Goal: Book appointment/travel/reservation

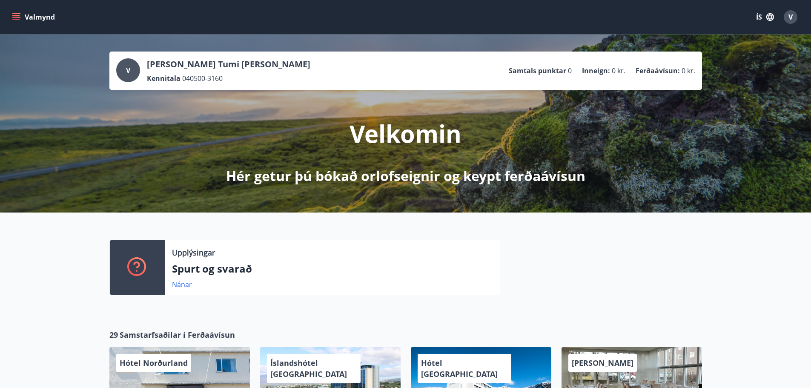
click at [21, 14] on button "Valmynd" at bounding box center [34, 16] width 48 height 15
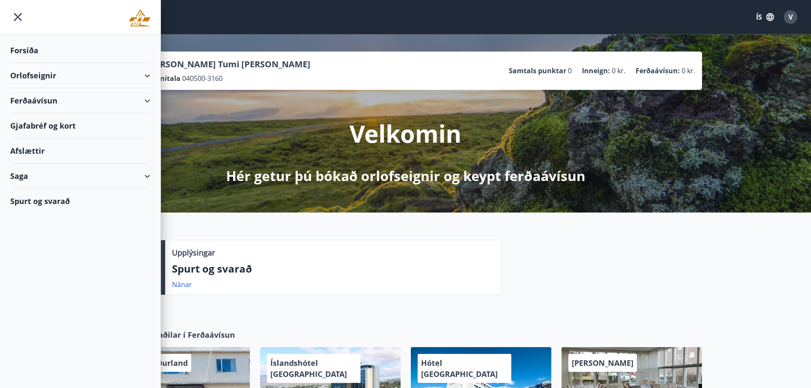
click at [44, 77] on div "Orlofseignir" at bounding box center [80, 75] width 140 height 25
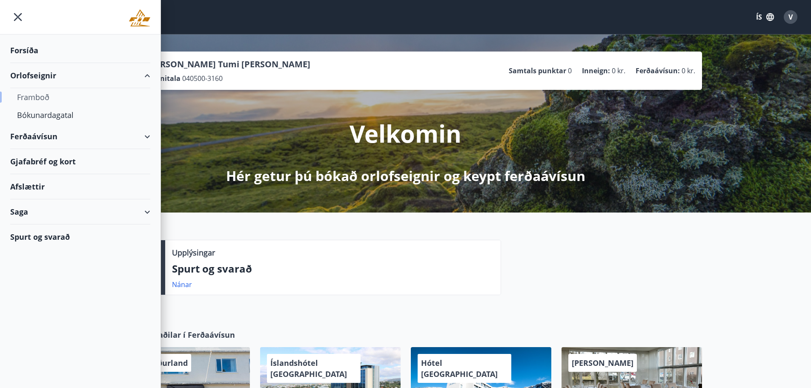
click at [26, 95] on div "Framboð" at bounding box center [80, 97] width 126 height 18
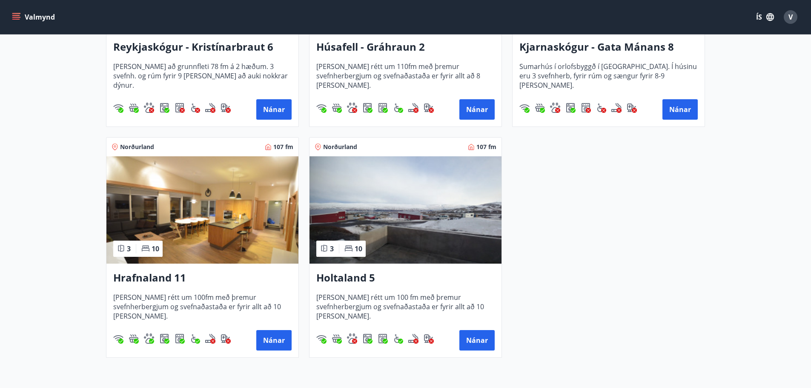
scroll to position [371, 0]
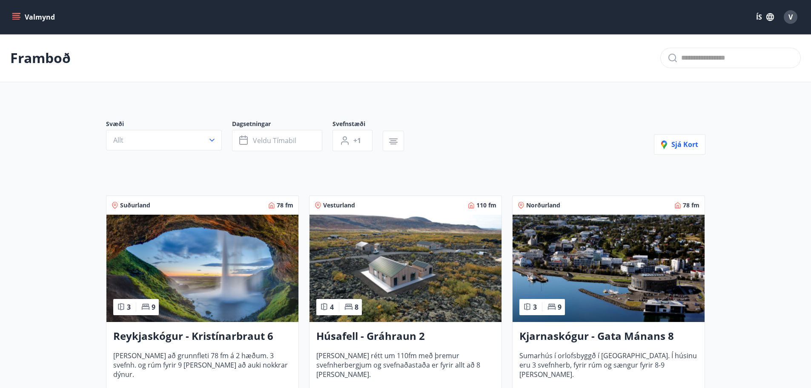
click at [34, 16] on button "Valmynd" at bounding box center [34, 16] width 48 height 15
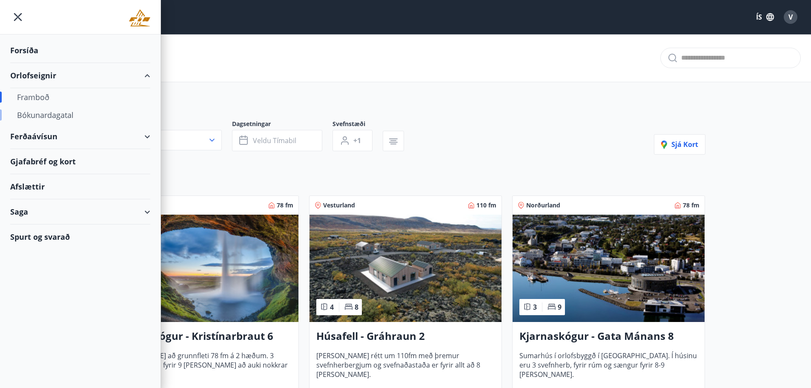
click at [34, 117] on div "Bókunardagatal" at bounding box center [80, 115] width 126 height 18
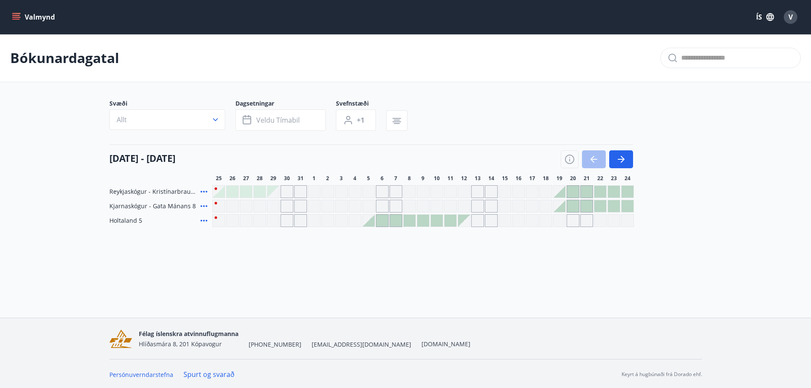
click at [45, 17] on button "Valmynd" at bounding box center [34, 16] width 48 height 15
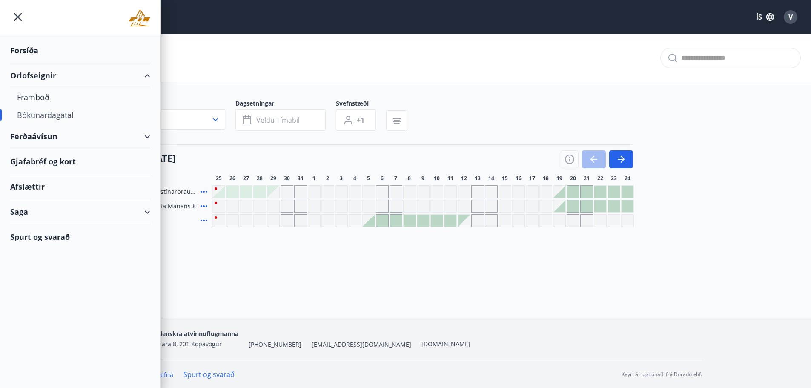
click at [44, 80] on div "Orlofseignir" at bounding box center [80, 75] width 140 height 25
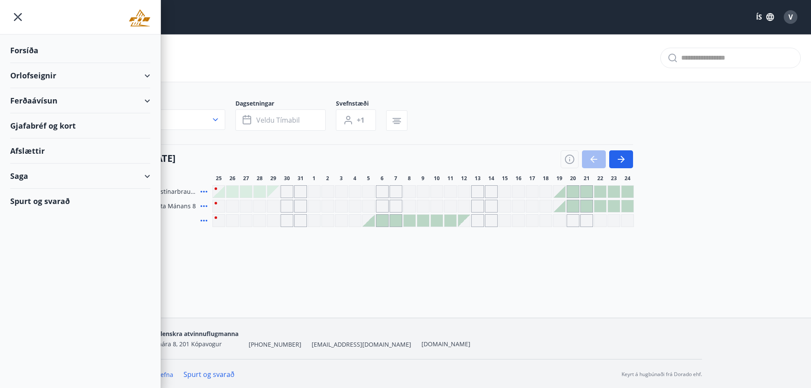
click at [43, 80] on div "Orlofseignir" at bounding box center [80, 75] width 140 height 25
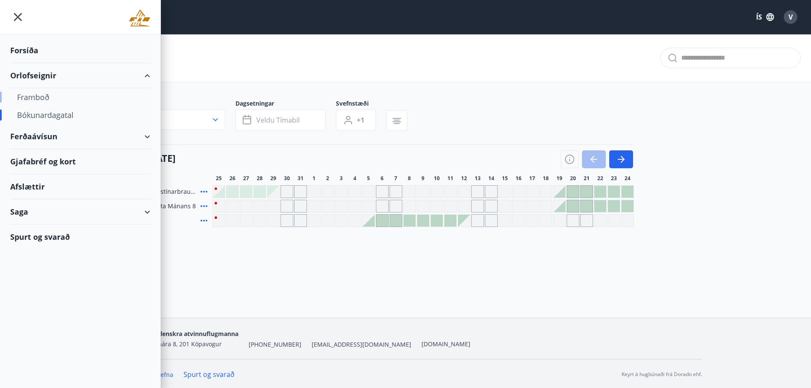
click at [40, 98] on div "Framboð" at bounding box center [80, 97] width 126 height 18
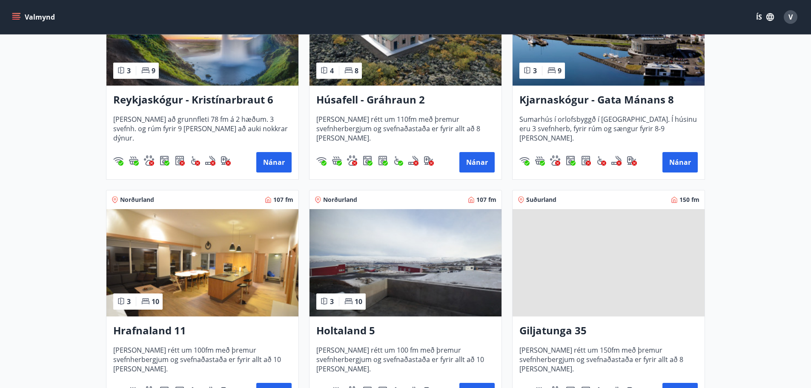
scroll to position [298, 0]
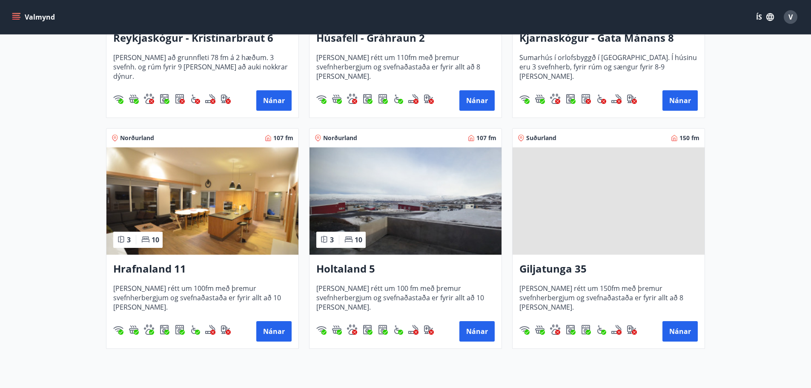
click at [617, 234] on span at bounding box center [609, 200] width 192 height 107
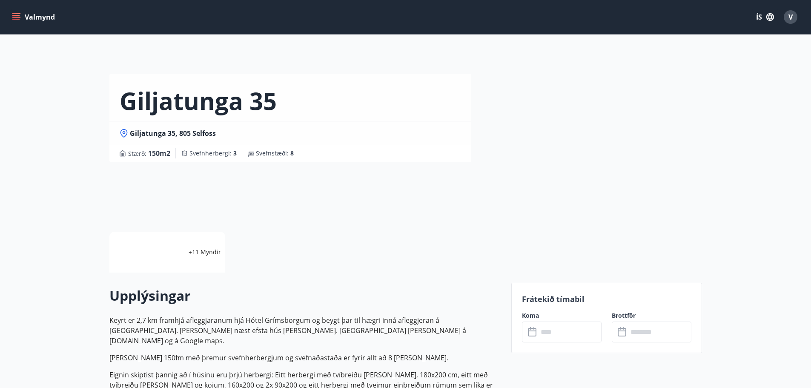
click at [572, 333] on input "text" at bounding box center [569, 332] width 63 height 21
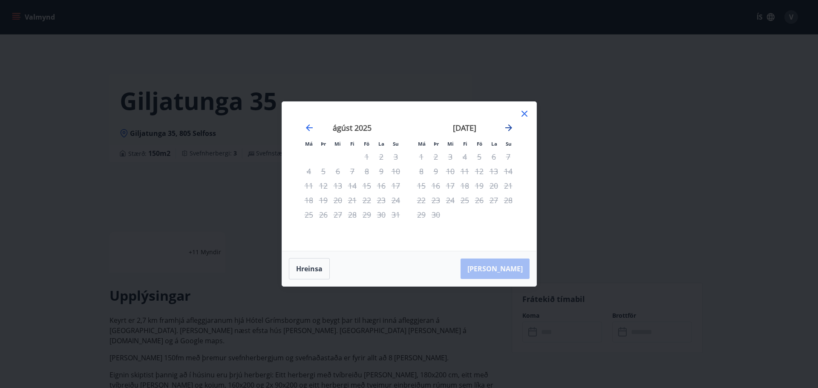
click at [511, 128] on icon "Move forward to switch to the next month." at bounding box center [508, 128] width 10 height 10
click at [309, 126] on icon "Move backward to switch to the previous month." at bounding box center [309, 128] width 10 height 10
click at [523, 112] on icon at bounding box center [524, 114] width 10 height 10
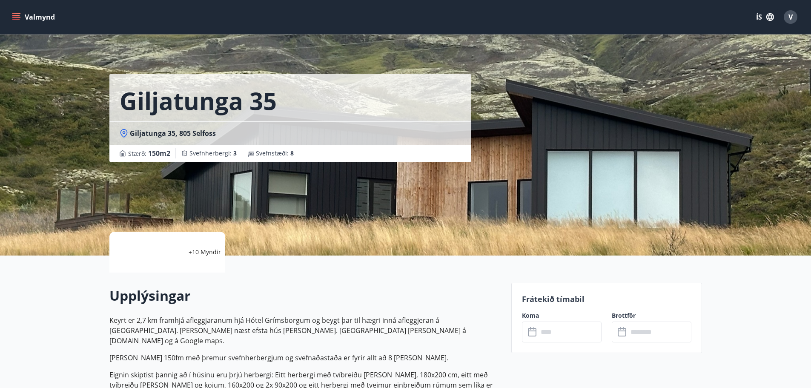
click at [40, 13] on button "Valmynd" at bounding box center [34, 16] width 48 height 15
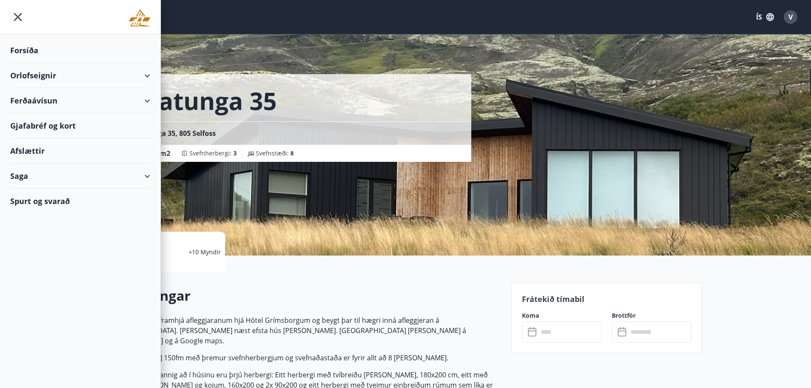
click at [36, 52] on div "Forsíða" at bounding box center [80, 50] width 140 height 25
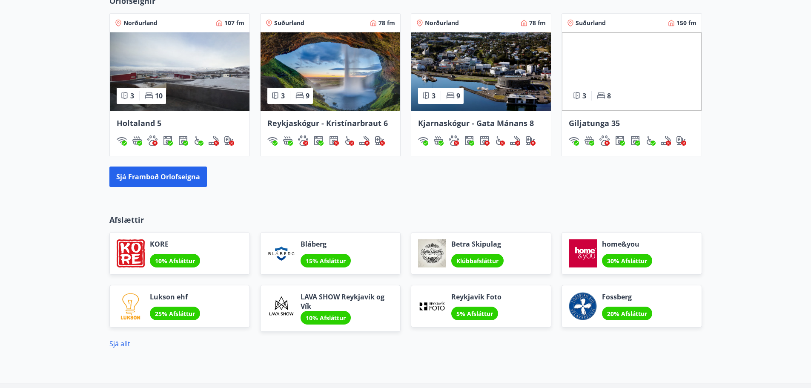
scroll to position [511, 0]
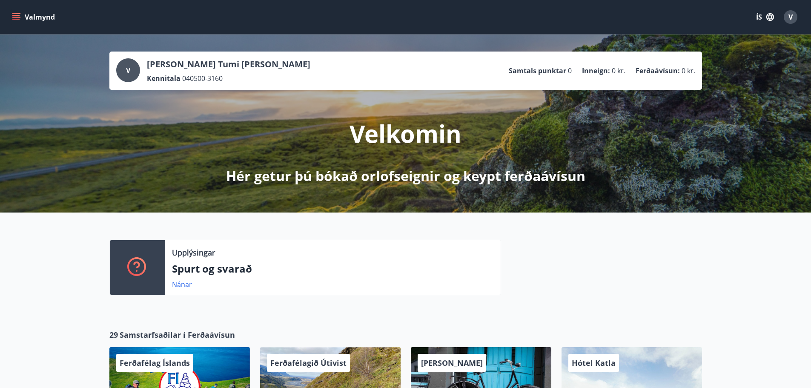
click at [44, 19] on button "Valmynd" at bounding box center [34, 16] width 48 height 15
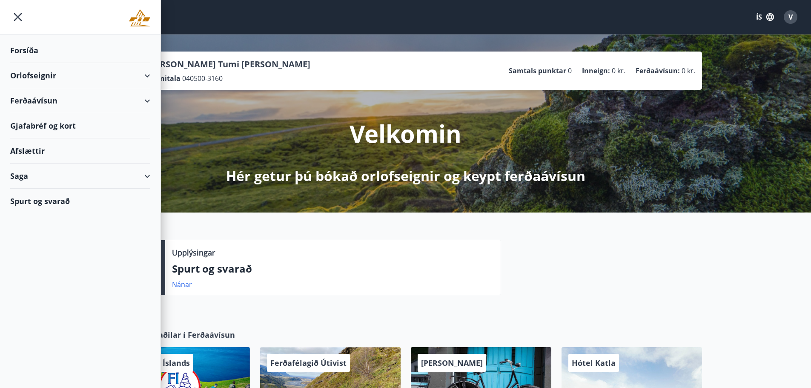
click at [37, 73] on div "Orlofseignir" at bounding box center [80, 75] width 140 height 25
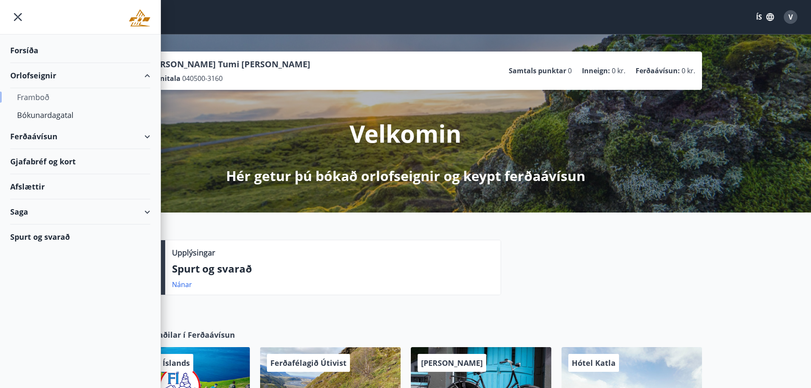
click at [33, 95] on div "Framboð" at bounding box center [80, 97] width 126 height 18
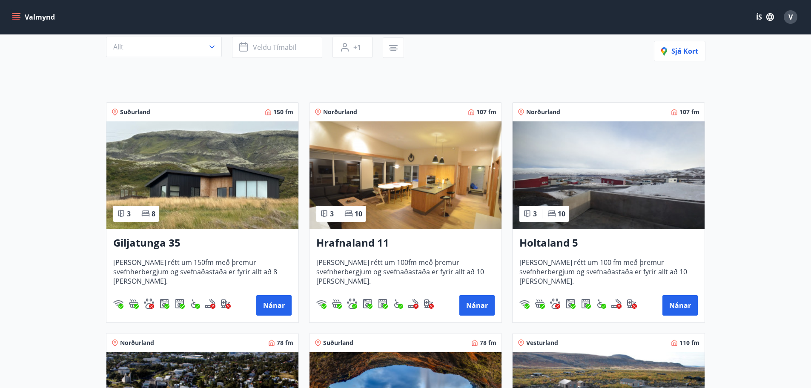
scroll to position [116, 0]
